Goal: Information Seeking & Learning: Learn about a topic

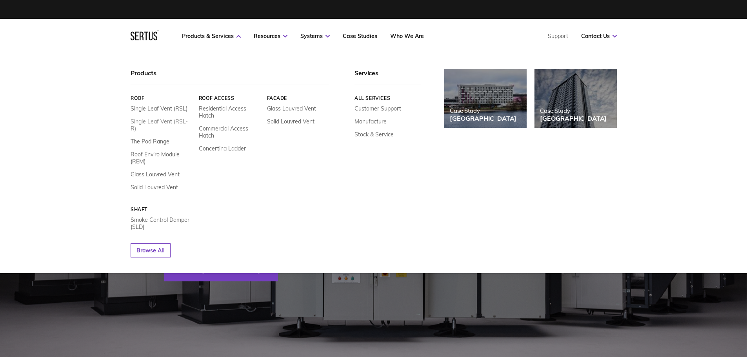
click at [145, 119] on link "Single Leaf Vent (RSL-R)" at bounding box center [162, 125] width 62 height 14
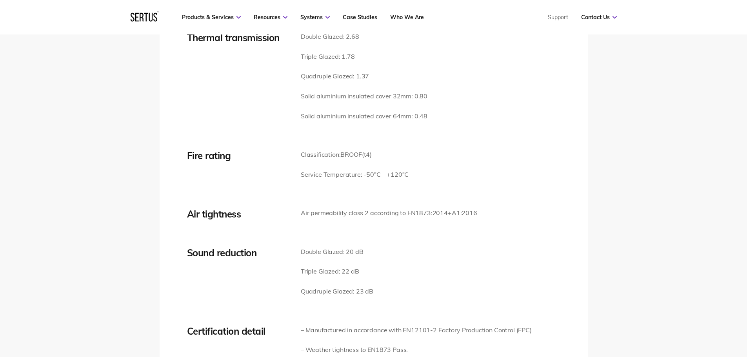
scroll to position [1098, 0]
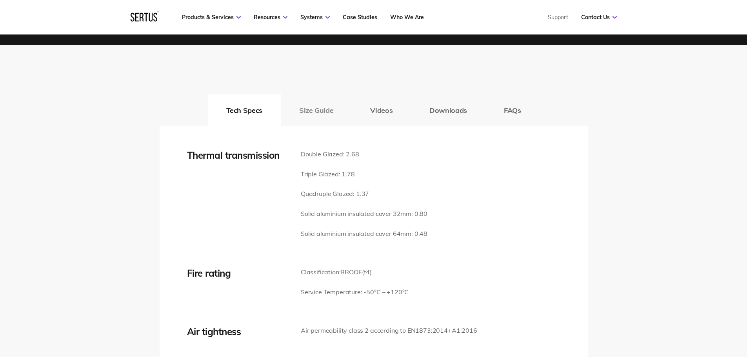
click at [331, 113] on button "Size Guide" at bounding box center [316, 109] width 71 height 31
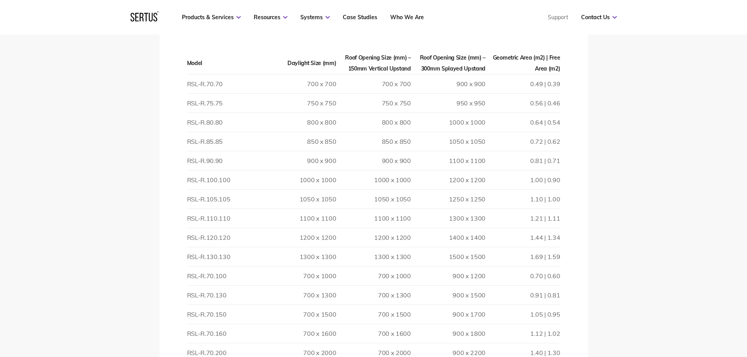
scroll to position [1255, 0]
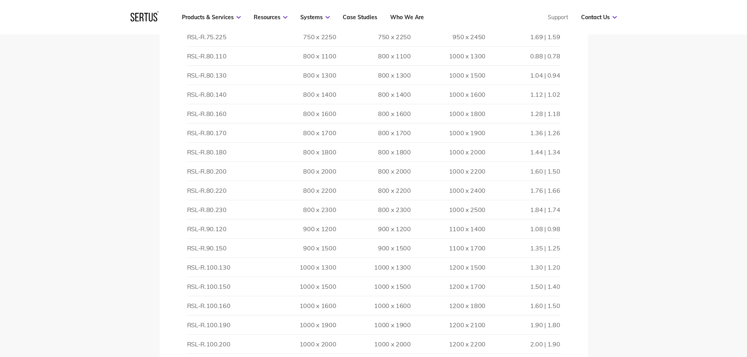
scroll to position [1686, 0]
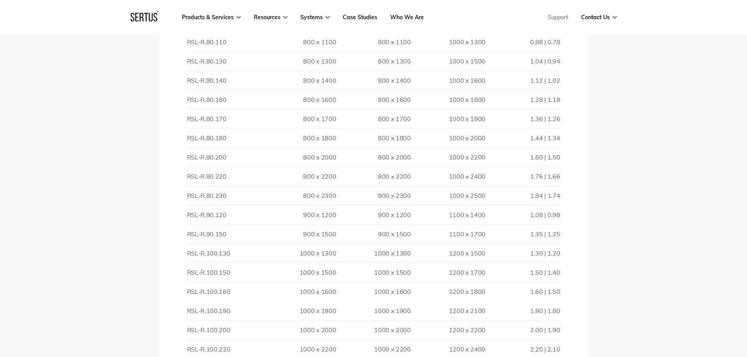
click at [398, 214] on td "900 x 1200" at bounding box center [373, 214] width 74 height 19
drag, startPoint x: 234, startPoint y: 177, endPoint x: 187, endPoint y: 175, distance: 46.7
click at [187, 175] on td "RSL-R.100.130" at bounding box center [224, 174] width 74 height 19
copy td "RSL-R.100.130"
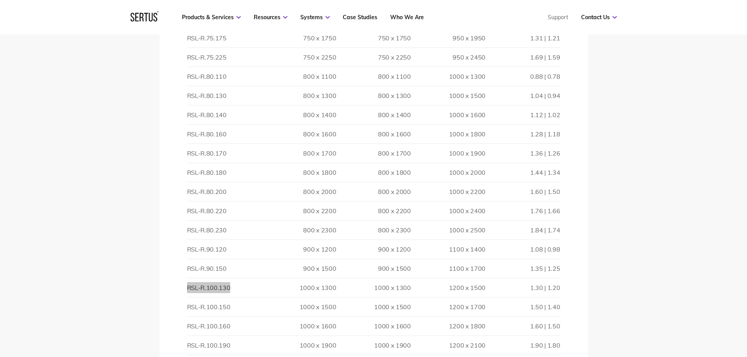
scroll to position [1647, 0]
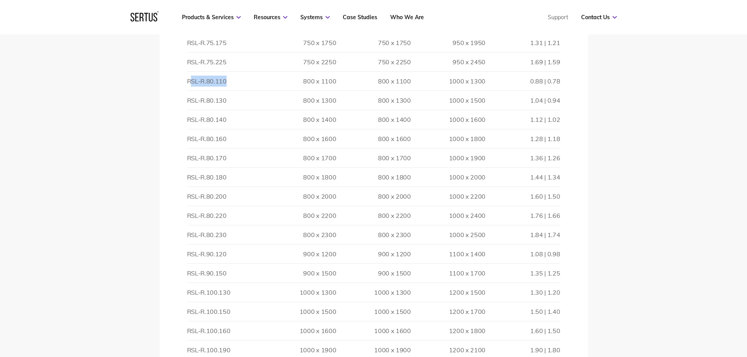
drag, startPoint x: 231, startPoint y: 82, endPoint x: 190, endPoint y: 84, distance: 40.8
click at [190, 84] on td "RSL-R.80.110" at bounding box center [224, 81] width 74 height 19
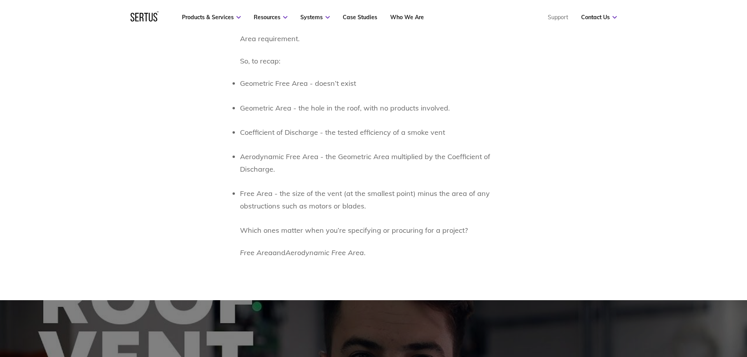
scroll to position [1216, 0]
